Goal: Task Accomplishment & Management: Manage account settings

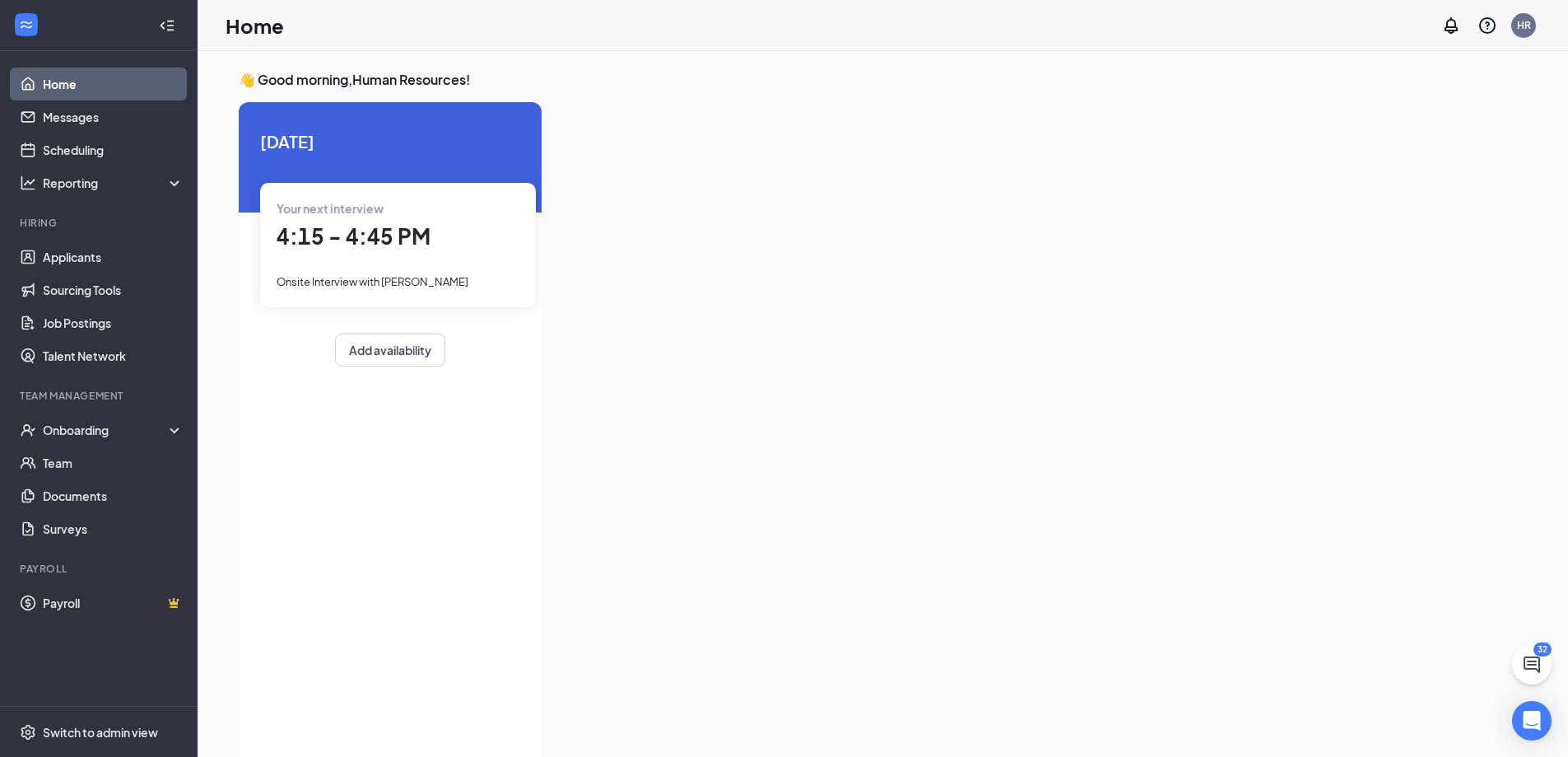
click at [379, 248] on span "4:15 - 4:45 PM" at bounding box center [353, 236] width 154 height 27
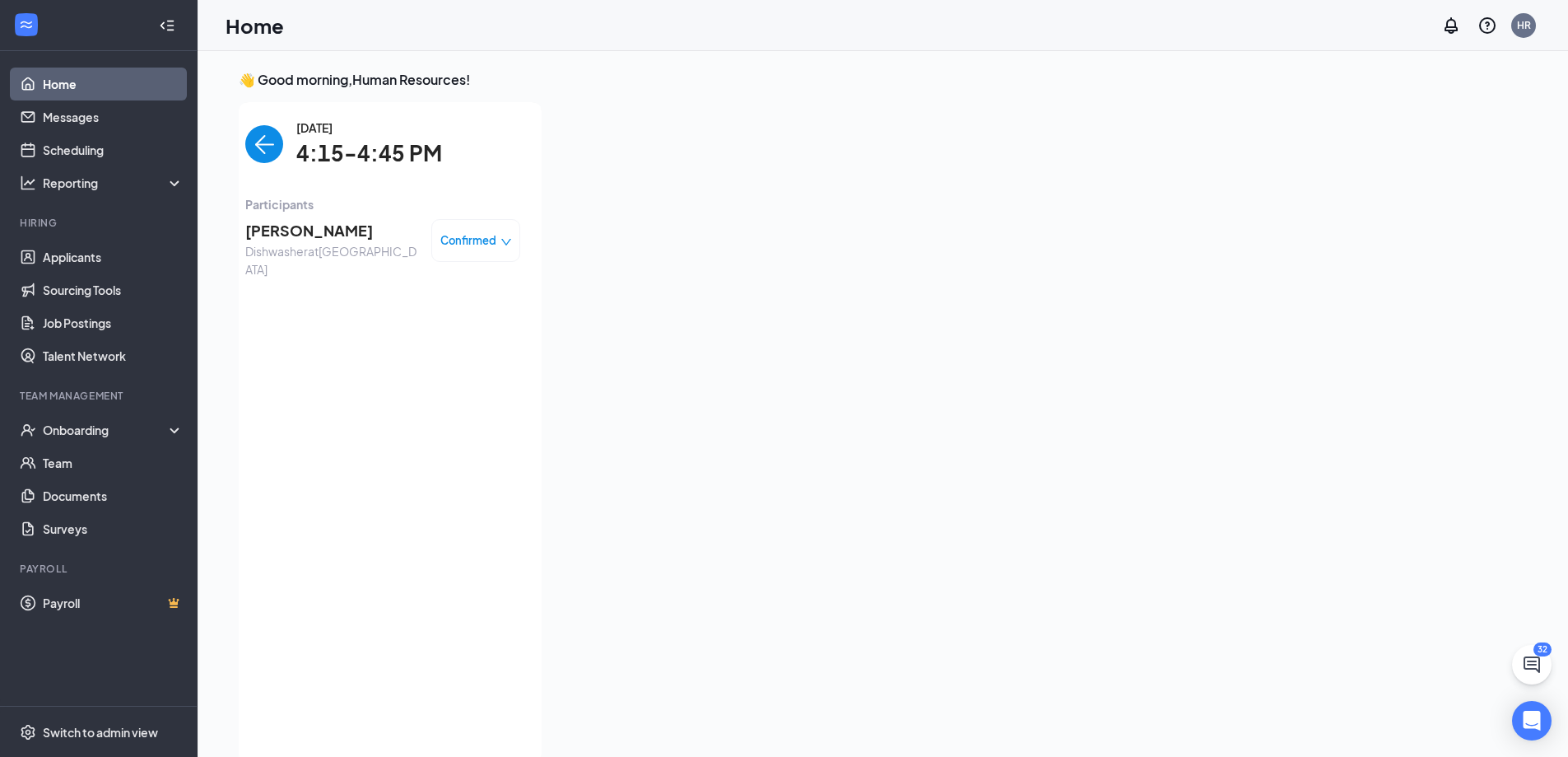
scroll to position [7, 0]
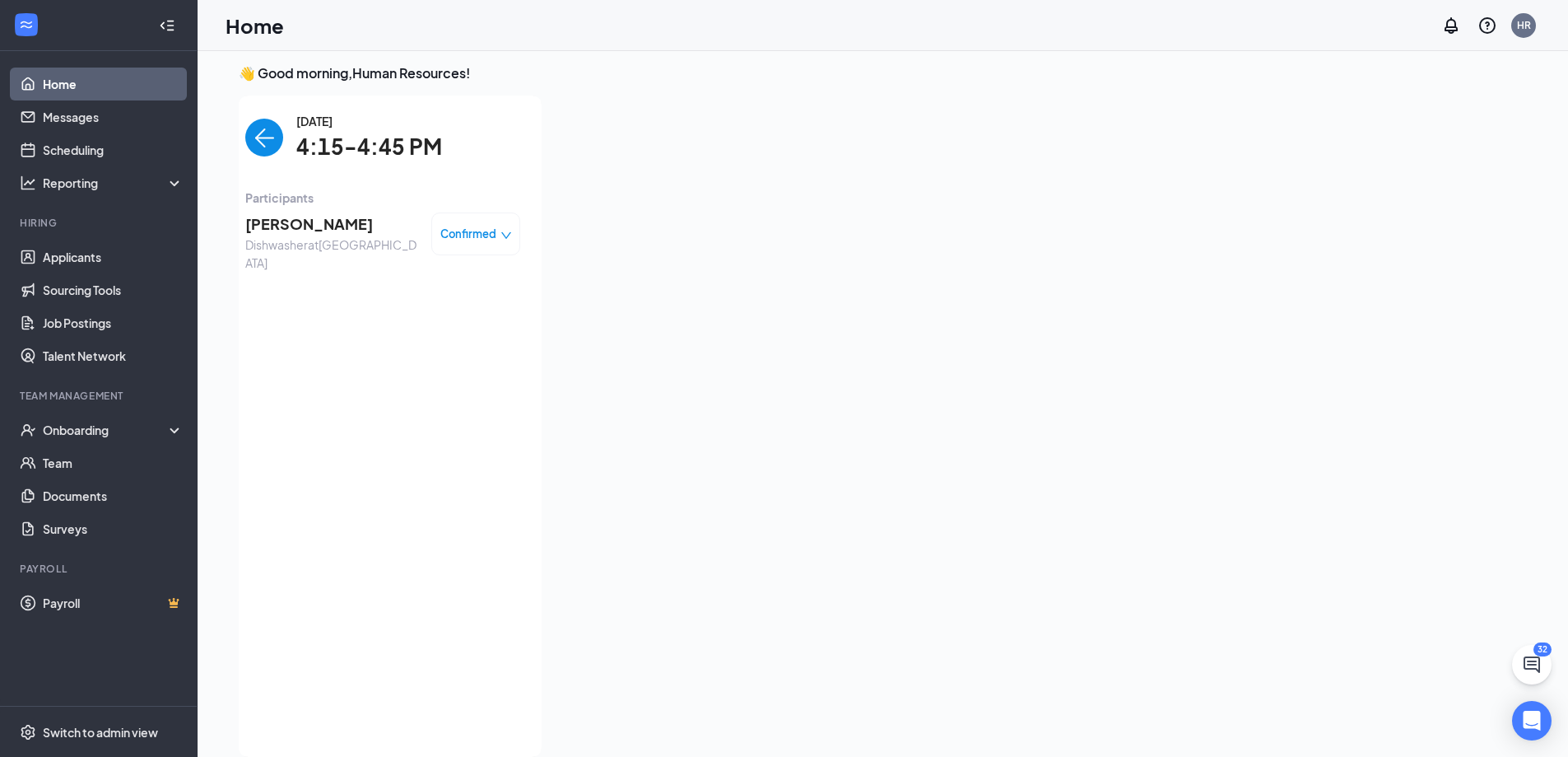
click at [269, 137] on img "back-button" at bounding box center [264, 137] width 38 height 38
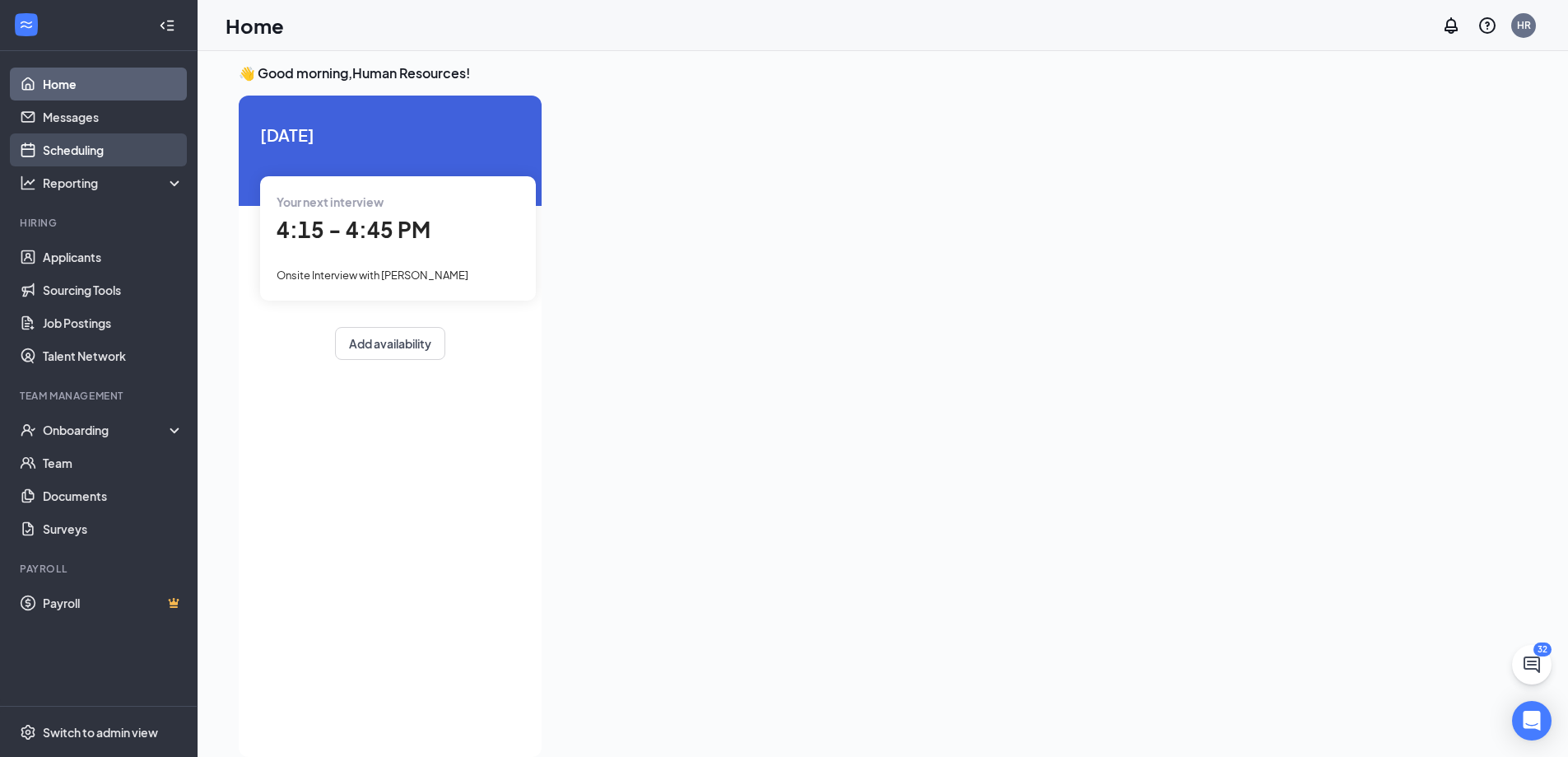
click at [149, 156] on link "Scheduling" at bounding box center [113, 149] width 141 height 33
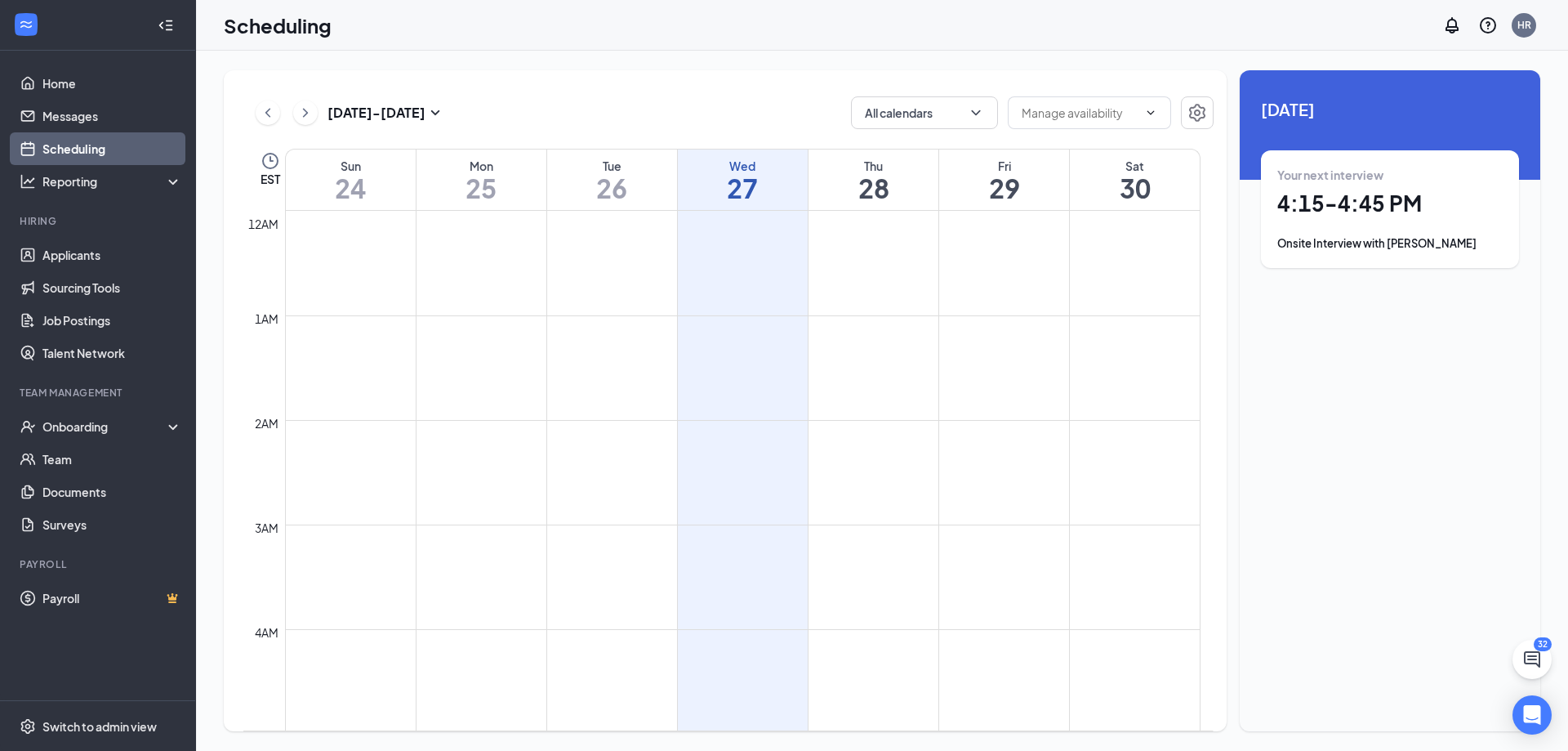
scroll to position [804, 0]
click at [1315, 248] on div "Onsite Interview with Ky'Mani Fitzgerald" at bounding box center [1390, 244] width 225 height 17
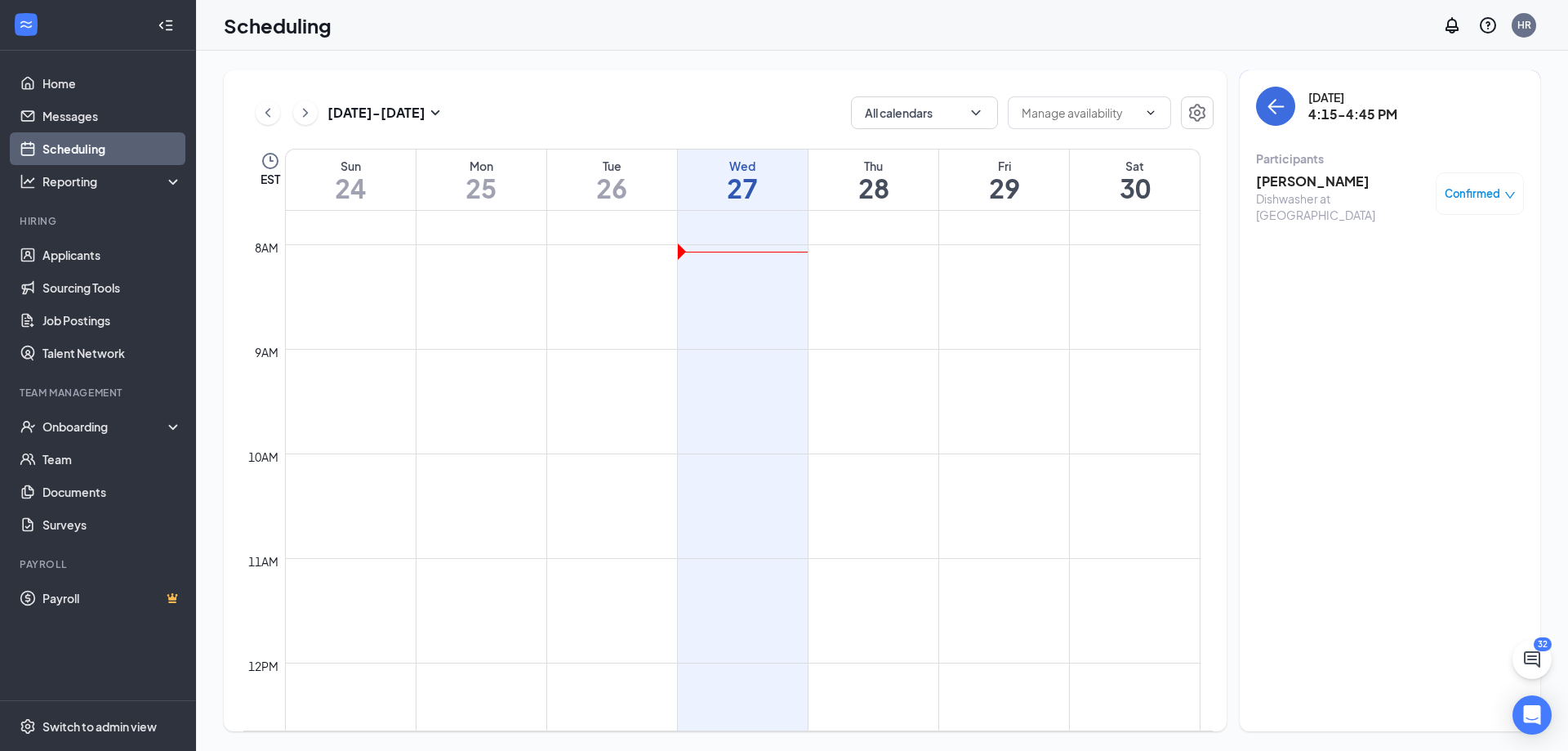
click at [1311, 180] on h3 "[PERSON_NAME]" at bounding box center [1341, 181] width 171 height 18
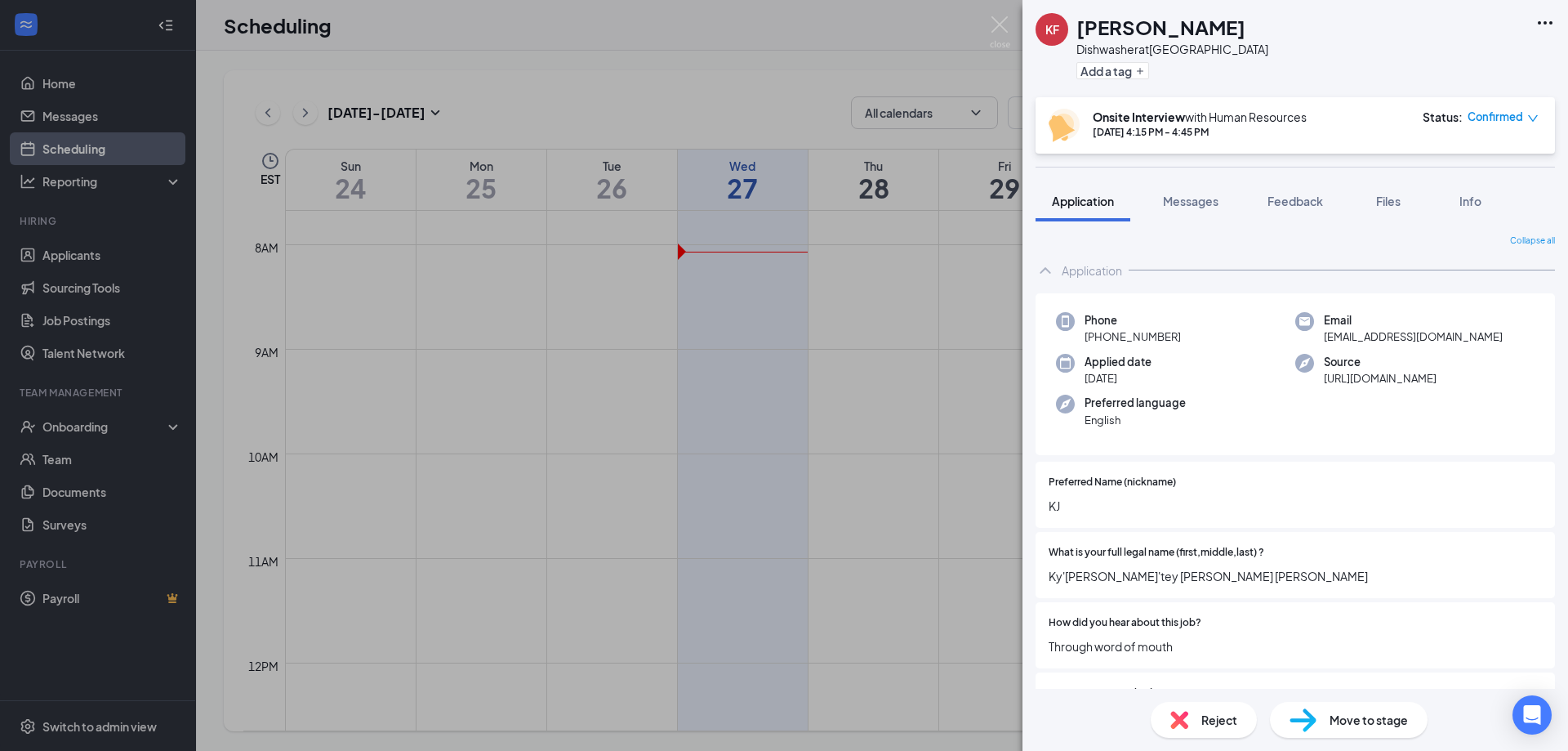
click at [1551, 5] on div "KF Ky'Mani Fitzgerald Dishwasher at Spartanburg Add a tag" at bounding box center [1295, 48] width 545 height 97
click at [1540, 23] on icon "Ellipses" at bounding box center [1545, 23] width 15 height 3
click at [1468, 59] on link "View full application" at bounding box center [1421, 53] width 105 height 18
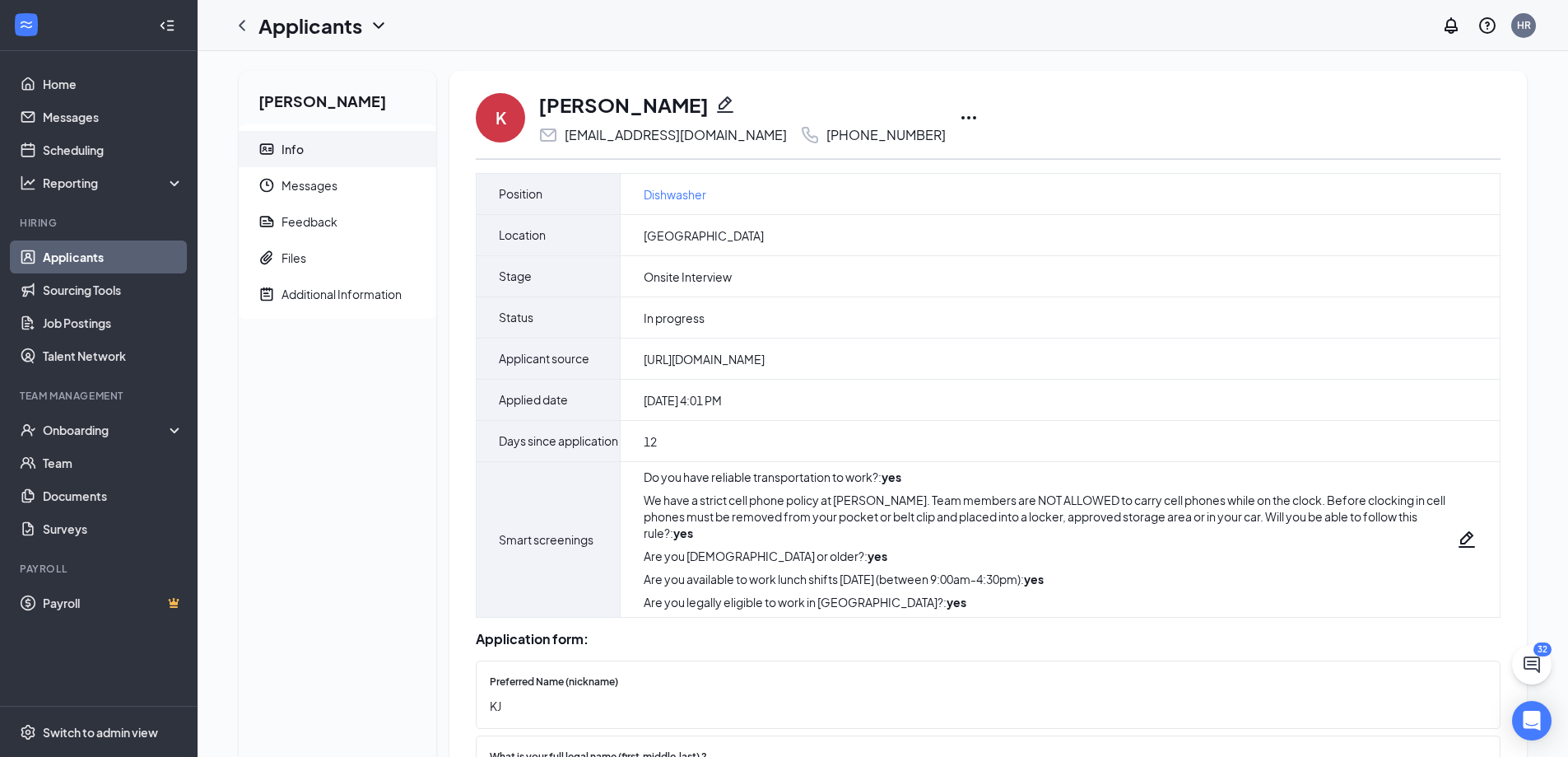
click at [962, 117] on icon "Ellipses" at bounding box center [970, 118] width 15 height 3
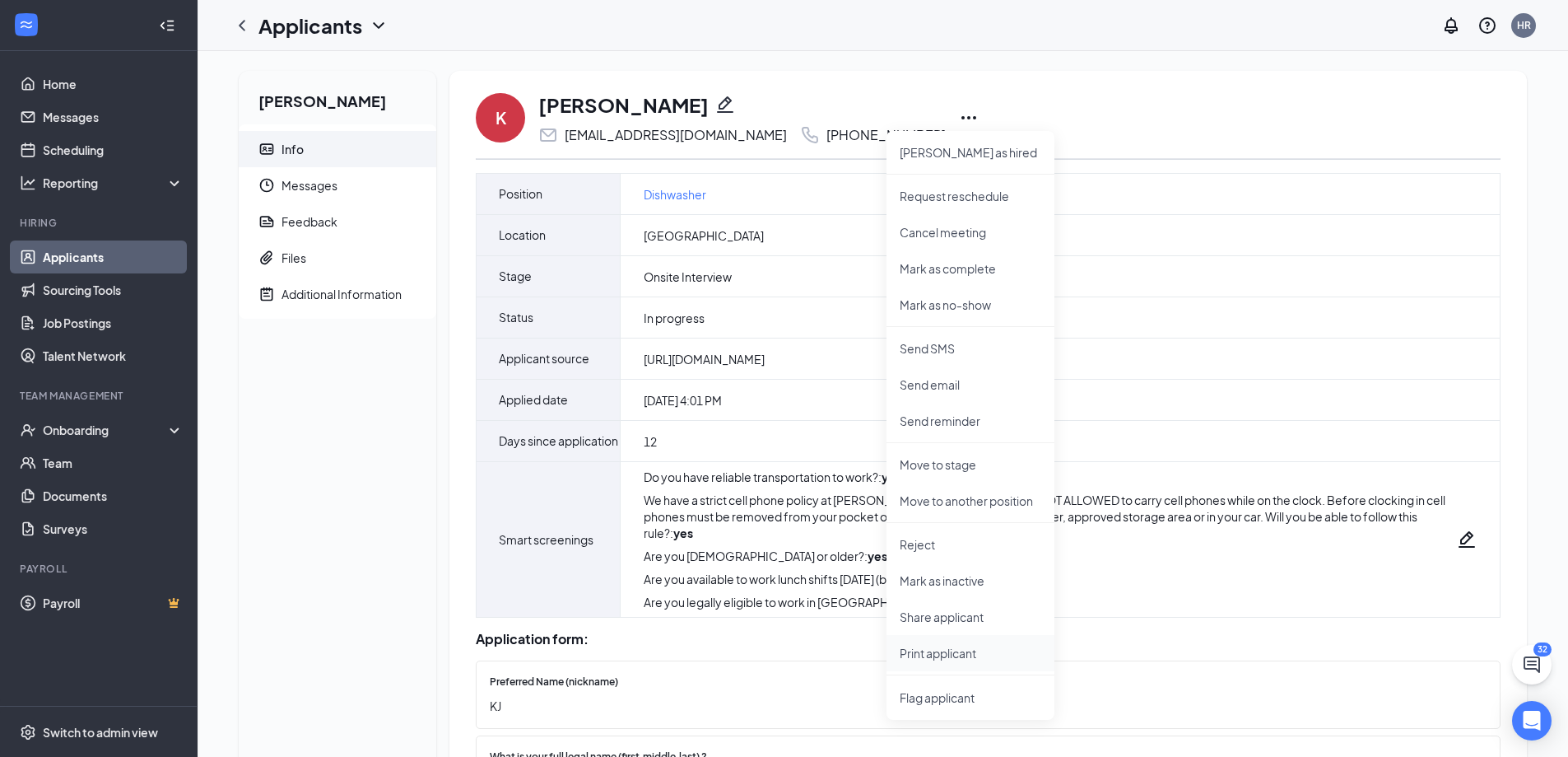
click at [928, 653] on p "Print applicant" at bounding box center [970, 653] width 141 height 17
